Goal: Task Accomplishment & Management: Use online tool/utility

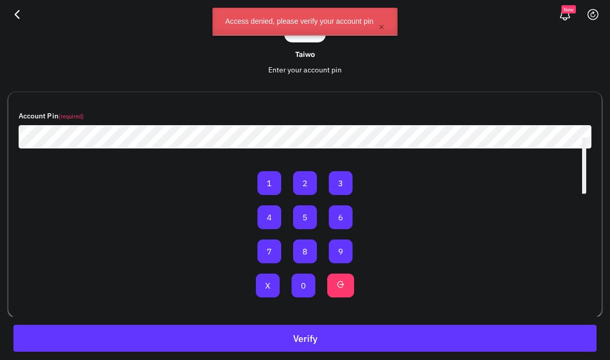
scroll to position [72, 0]
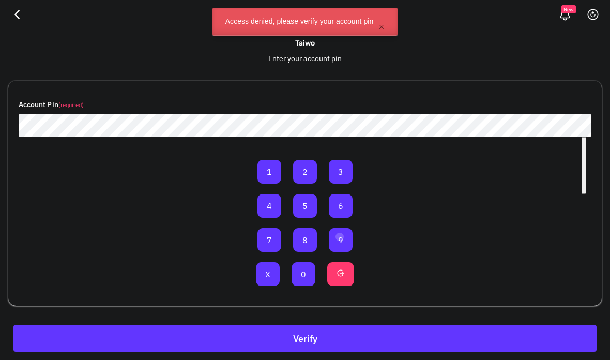
click at [340, 236] on div at bounding box center [340, 237] width 8 height 8
click at [307, 271] on div at bounding box center [306, 272] width 8 height 8
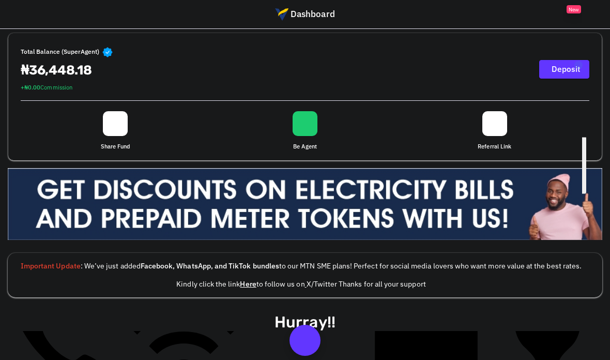
click at [574, 65] on div at bounding box center [578, 65] width 8 height 8
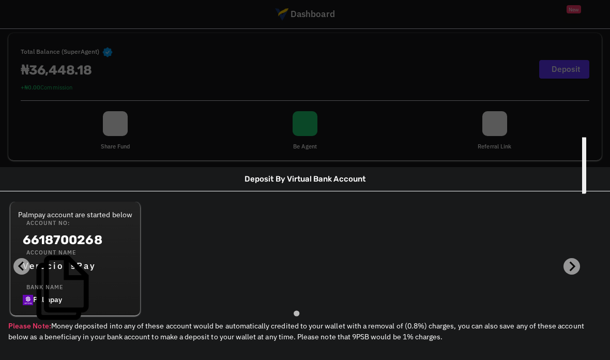
click at [444, 110] on div "Deposit By Virtual Bank Account Palmpay account are started below Account No: 6…" at bounding box center [305, 180] width 610 height 360
